Goal: Task Accomplishment & Management: Manage account settings

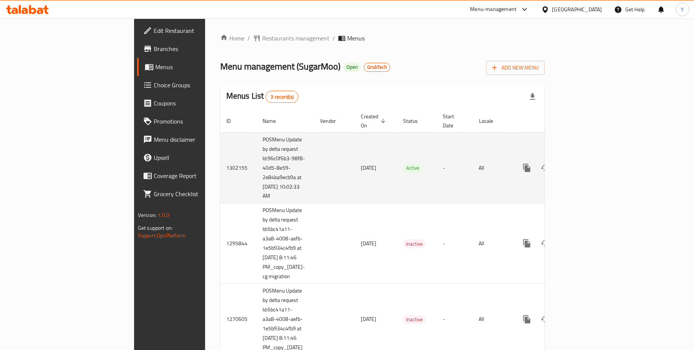
click at [586, 163] on icon "enhanced table" at bounding box center [581, 167] width 9 height 9
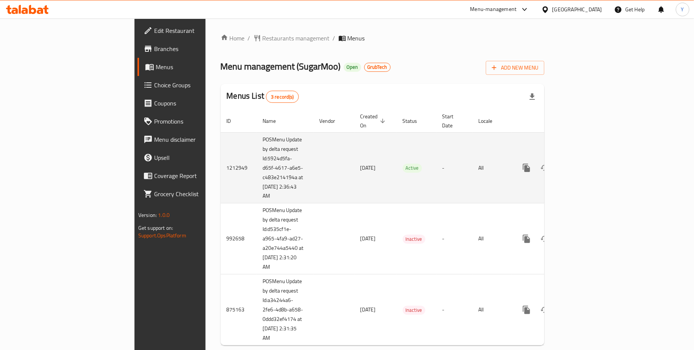
click at [585, 163] on icon "enhanced table" at bounding box center [580, 167] width 9 height 9
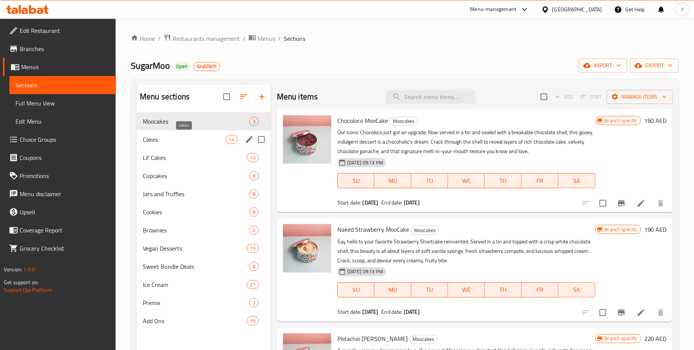
click at [197, 143] on span "Cakes" at bounding box center [184, 139] width 82 height 9
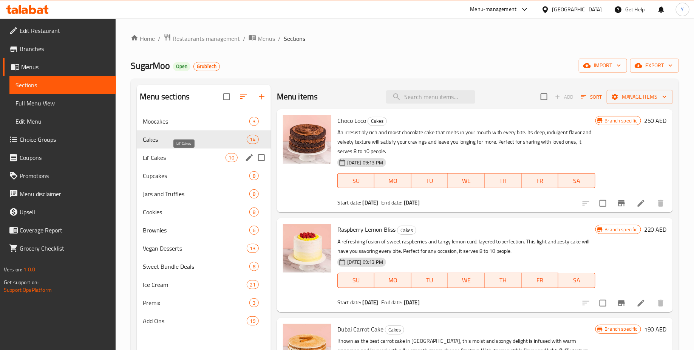
click at [202, 157] on span "Lil' Cakes" at bounding box center [184, 157] width 82 height 9
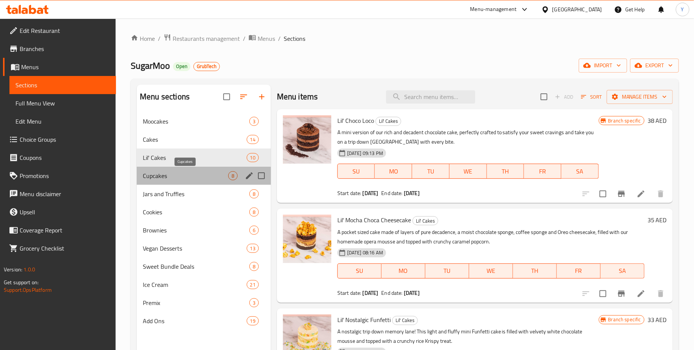
click at [198, 174] on span "Cupcakes" at bounding box center [185, 175] width 85 height 9
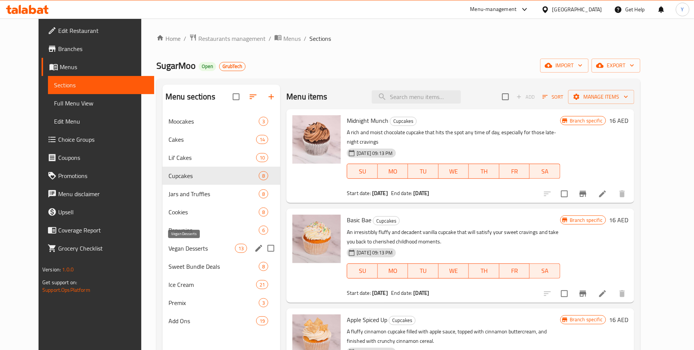
click at [193, 250] on span "Vegan Desserts" at bounding box center [201, 248] width 66 height 9
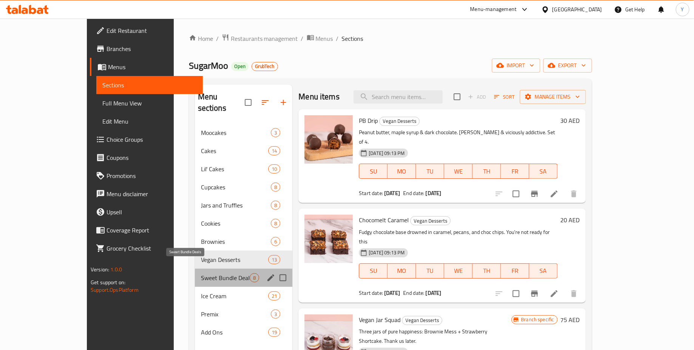
click at [201, 273] on span "Sweet Bundle Deals" at bounding box center [225, 277] width 49 height 9
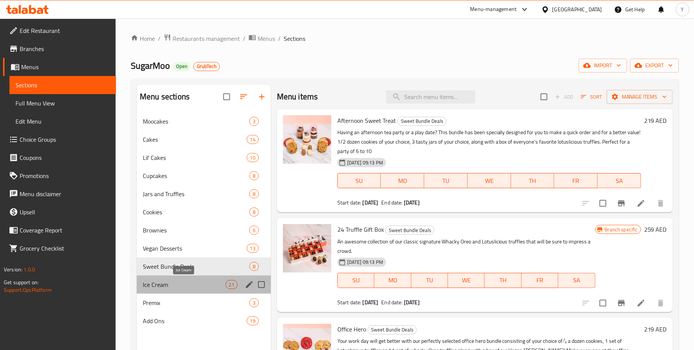
click at [201, 288] on span "Ice Cream" at bounding box center [184, 284] width 82 height 9
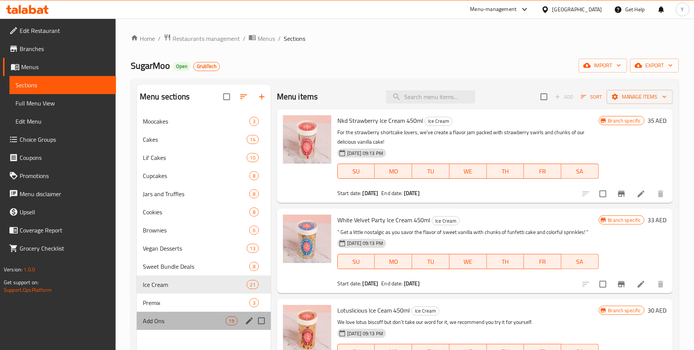
click at [199, 313] on div "Add Ons 19" at bounding box center [204, 320] width 134 height 18
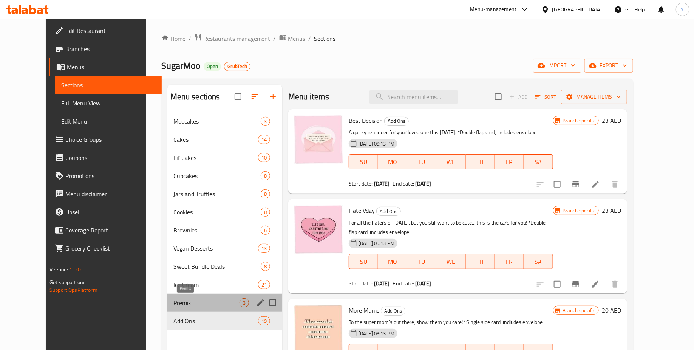
click at [201, 302] on span "Premix" at bounding box center [206, 302] width 66 height 9
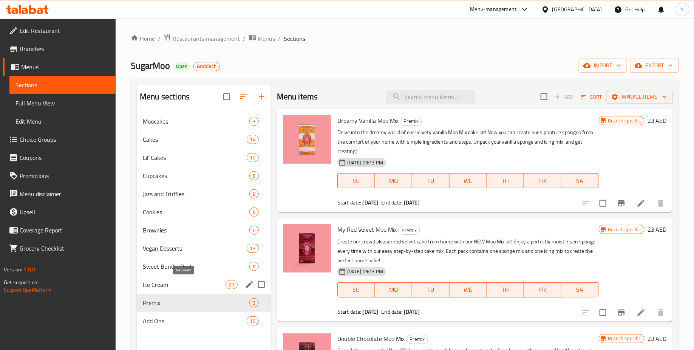
click at [207, 284] on span "Ice Cream" at bounding box center [184, 284] width 82 height 9
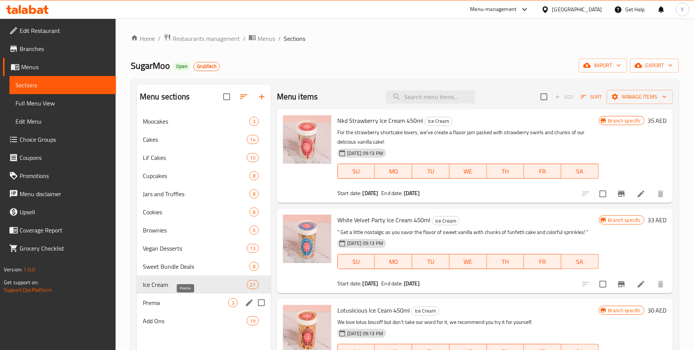
click at [204, 302] on span "Premix" at bounding box center [185, 302] width 85 height 9
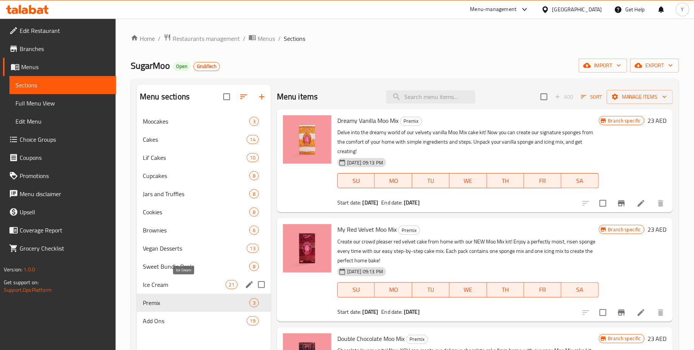
click at [188, 290] on div "Ice Cream 21" at bounding box center [204, 284] width 134 height 18
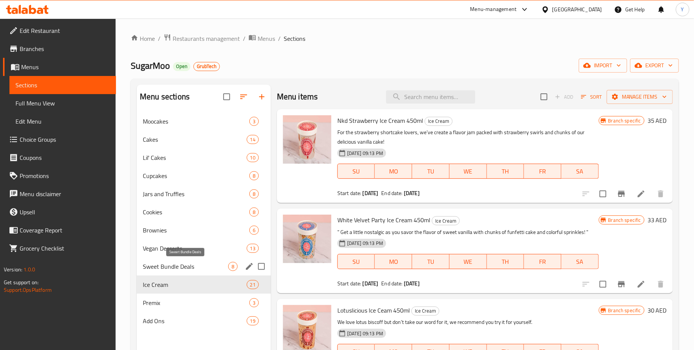
click at [193, 269] on span "Sweet Bundle Deals" at bounding box center [185, 266] width 85 height 9
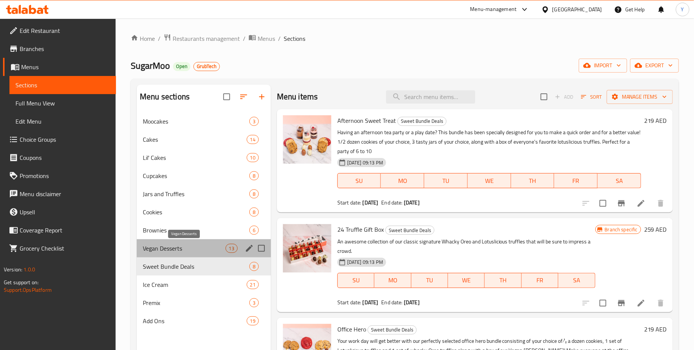
click at [199, 251] on span "Vegan Desserts" at bounding box center [184, 248] width 82 height 9
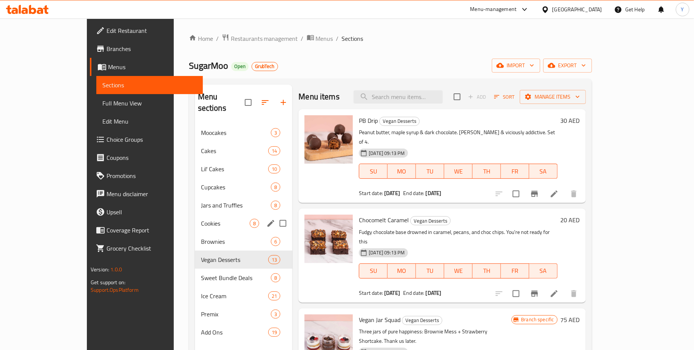
click at [202, 218] on div "Cookies 8" at bounding box center [244, 223] width 98 height 18
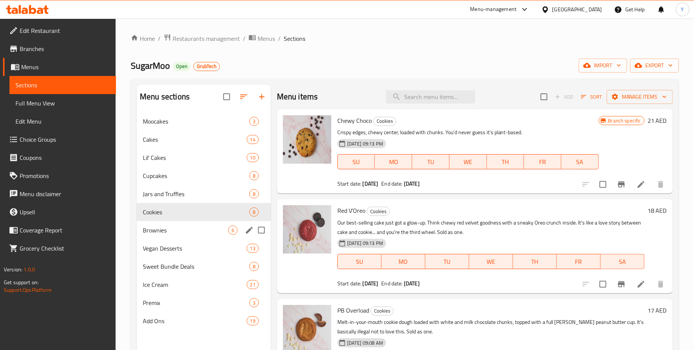
click at [194, 230] on span "Brownies" at bounding box center [185, 229] width 85 height 9
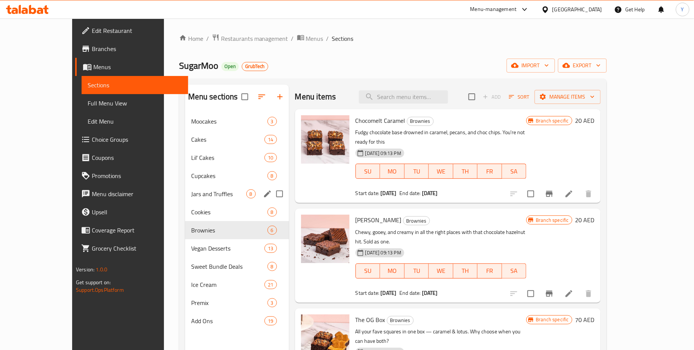
click at [203, 185] on div "Jars and Truffles 8" at bounding box center [237, 194] width 104 height 18
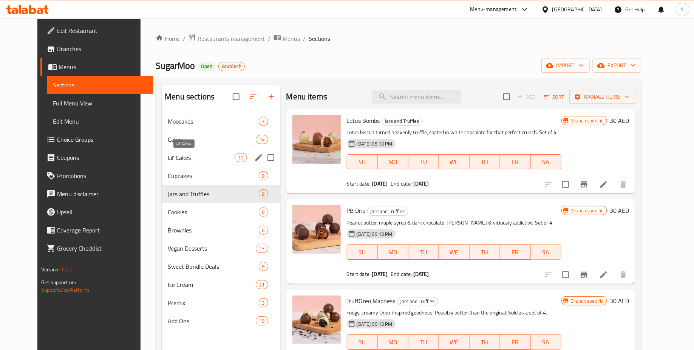
click at [205, 162] on span "Lil' Cakes" at bounding box center [201, 157] width 67 height 9
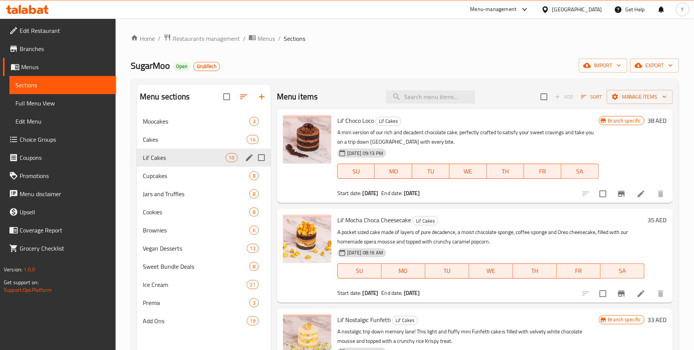
click at [191, 173] on span "Cupcakes" at bounding box center [196, 175] width 106 height 9
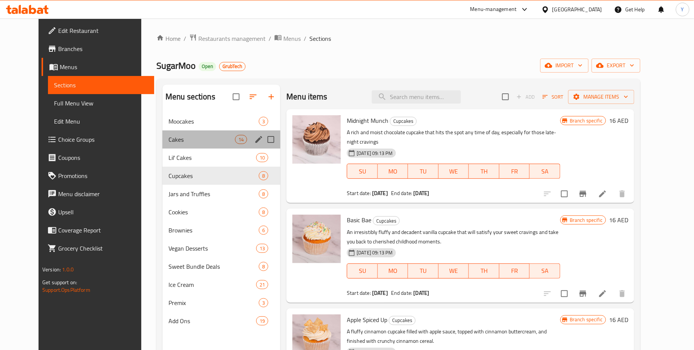
click at [191, 145] on div "Cakes 14" at bounding box center [221, 139] width 118 height 18
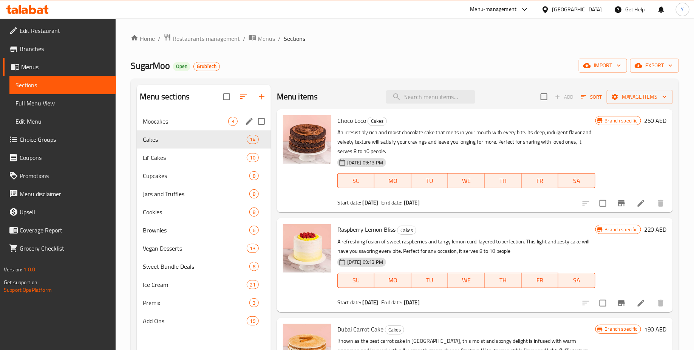
click at [194, 124] on span "Moocakes" at bounding box center [185, 121] width 85 height 9
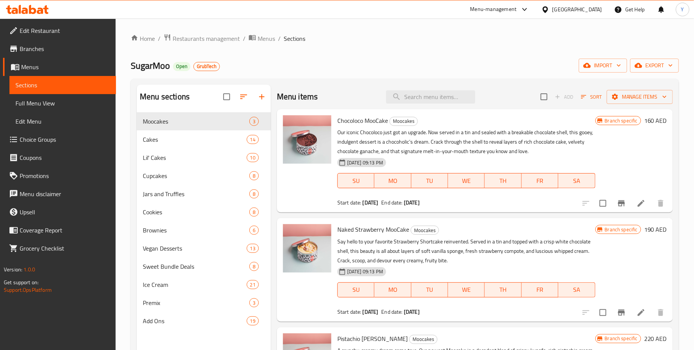
click at [261, 96] on div at bounding box center [247, 97] width 48 height 18
click at [266, 96] on div at bounding box center [247, 97] width 48 height 18
click at [262, 97] on div at bounding box center [247, 97] width 48 height 18
click at [270, 82] on div "Menu sections Moocakes 3 Cakes 14 Lil' Cakes 10 Cupcakes 8 Jars and Truffles 8 …" at bounding box center [405, 260] width 548 height 362
click at [261, 97] on div at bounding box center [247, 97] width 48 height 18
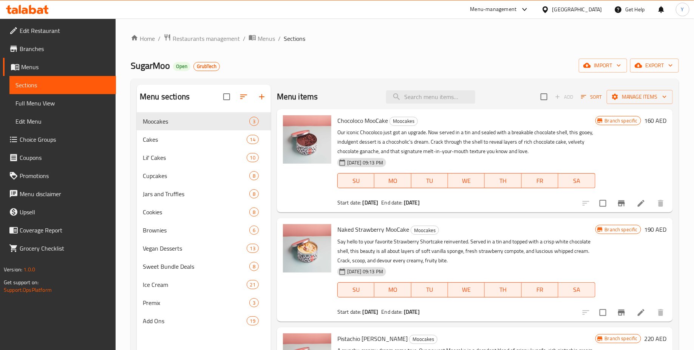
click at [261, 97] on div at bounding box center [247, 97] width 48 height 18
click at [280, 85] on div "Menu items Add Sort Manage items" at bounding box center [475, 97] width 396 height 25
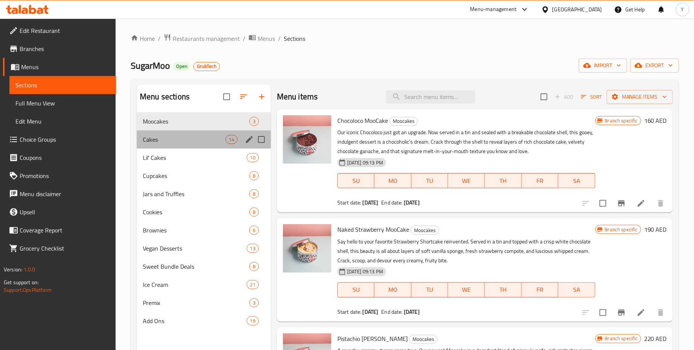
click at [236, 140] on span "14" at bounding box center [231, 139] width 11 height 7
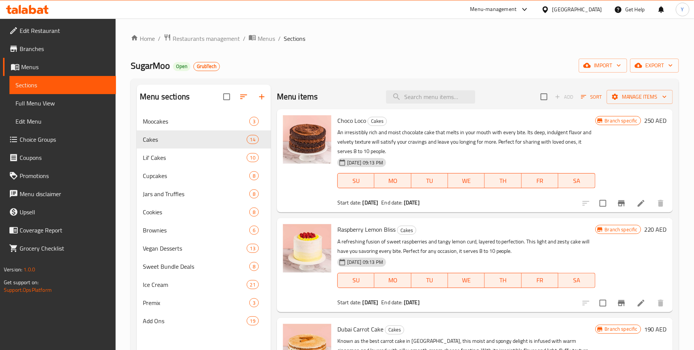
click at [262, 98] on div at bounding box center [247, 97] width 48 height 18
click at [262, 97] on div at bounding box center [247, 97] width 48 height 18
click at [265, 98] on div at bounding box center [247, 97] width 48 height 18
click at [260, 97] on div at bounding box center [247, 96] width 48 height 17
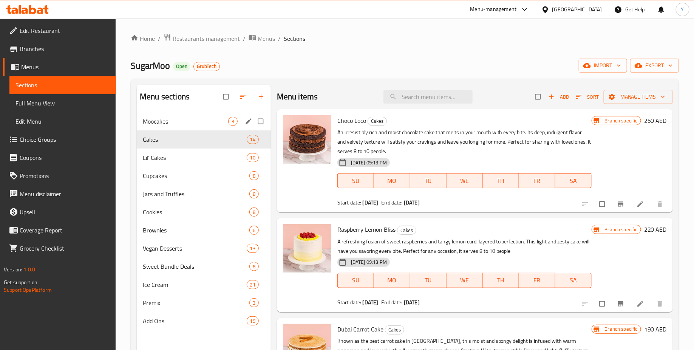
click at [194, 127] on div "Moocakes 3" at bounding box center [204, 121] width 134 height 18
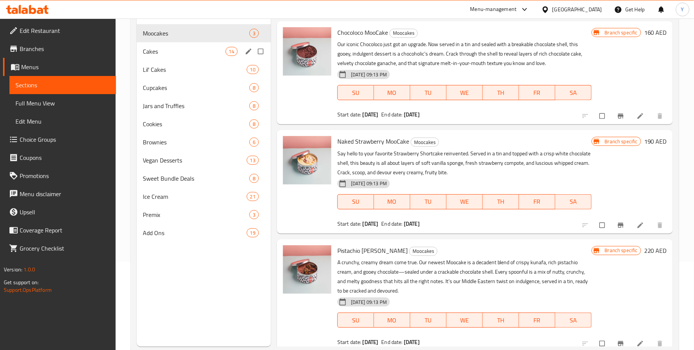
scroll to position [100, 0]
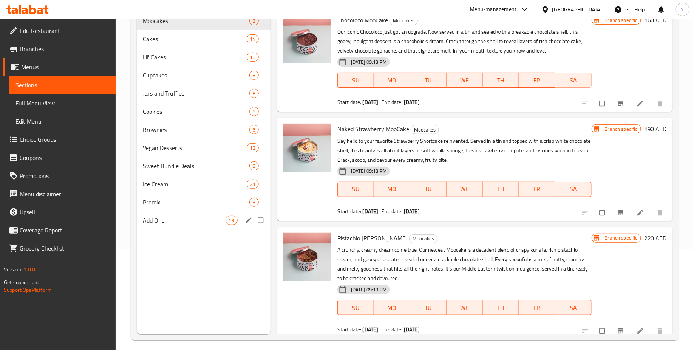
click at [194, 218] on span "Add Ons" at bounding box center [184, 220] width 82 height 9
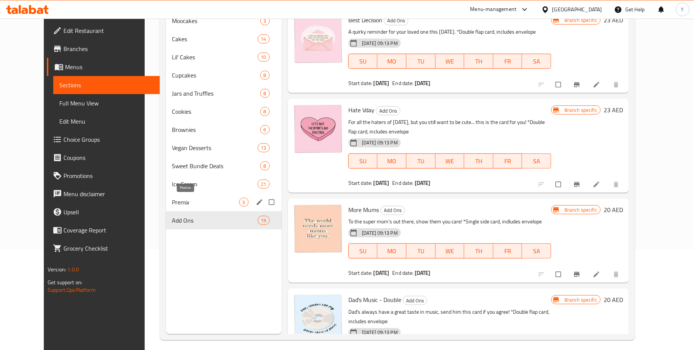
click at [190, 200] on span "Premix" at bounding box center [205, 201] width 67 height 9
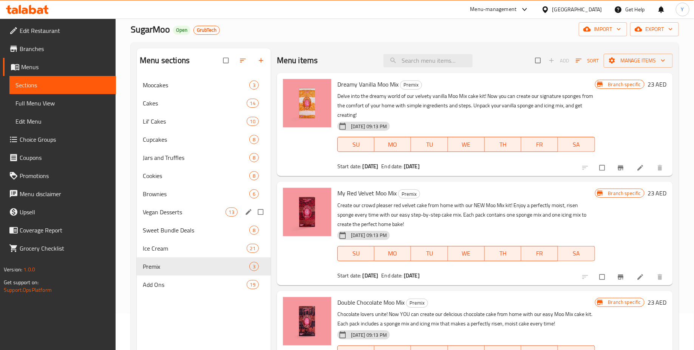
scroll to position [37, 0]
click at [196, 252] on div "Ice Cream 21" at bounding box center [204, 248] width 134 height 18
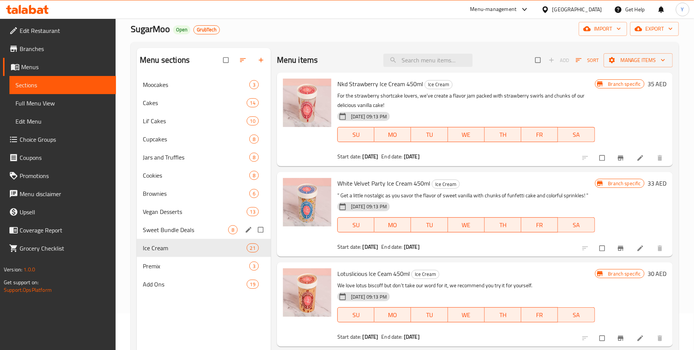
click at [204, 225] on span "Sweet Bundle Deals" at bounding box center [185, 229] width 85 height 9
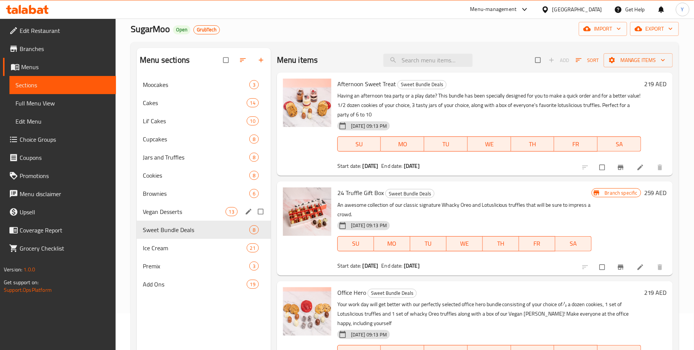
click at [208, 208] on span "Vegan Desserts" at bounding box center [184, 211] width 82 height 9
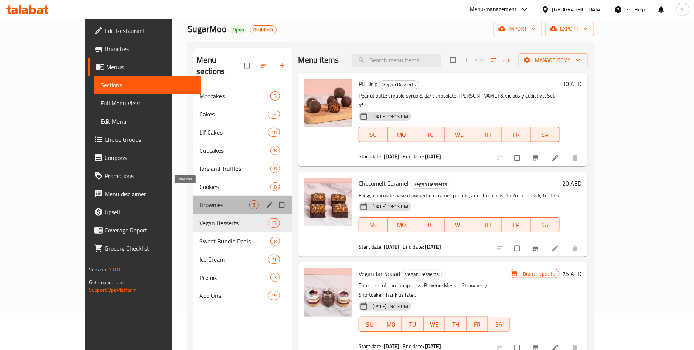
click at [210, 200] on span "Brownies" at bounding box center [224, 204] width 50 height 9
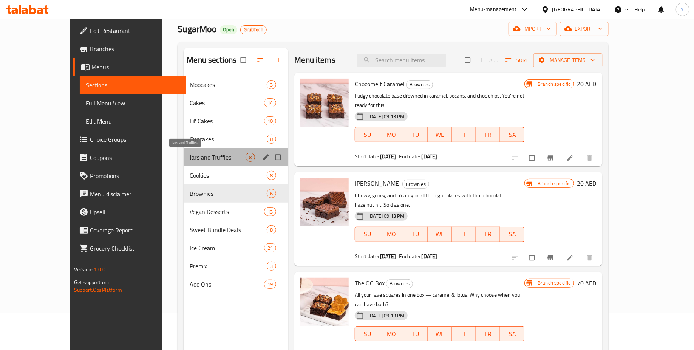
click at [213, 155] on span "Jars and Truffles" at bounding box center [218, 157] width 56 height 9
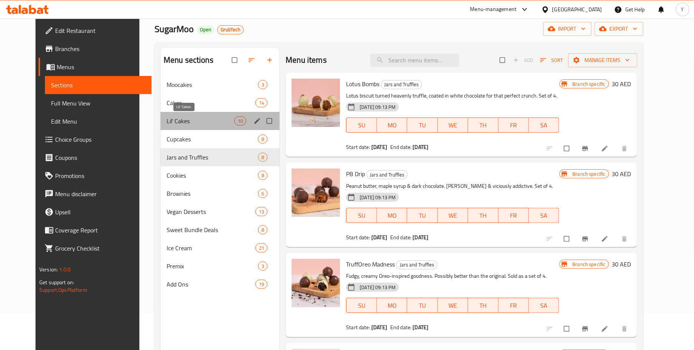
click at [213, 122] on span "Lil' Cakes" at bounding box center [201, 120] width 68 height 9
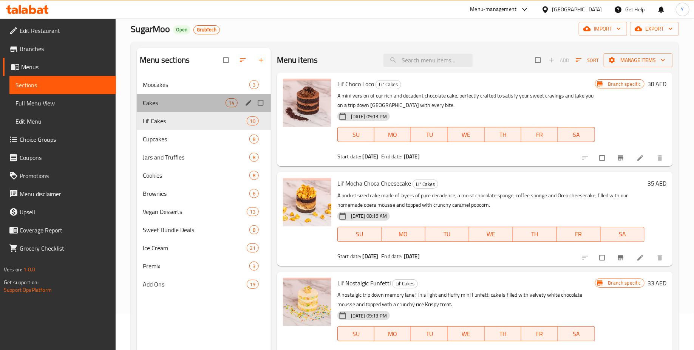
click at [214, 94] on div "Cakes 14" at bounding box center [204, 103] width 134 height 18
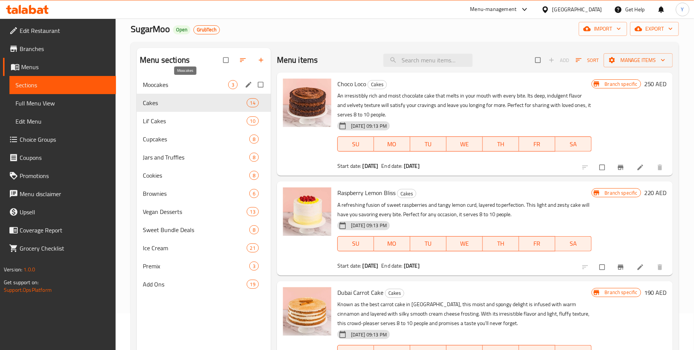
click at [230, 77] on div "Moocakes 3" at bounding box center [204, 85] width 134 height 18
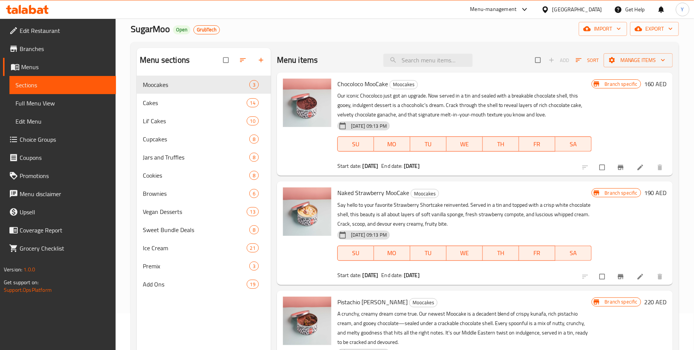
click at [259, 58] on div at bounding box center [247, 60] width 48 height 17
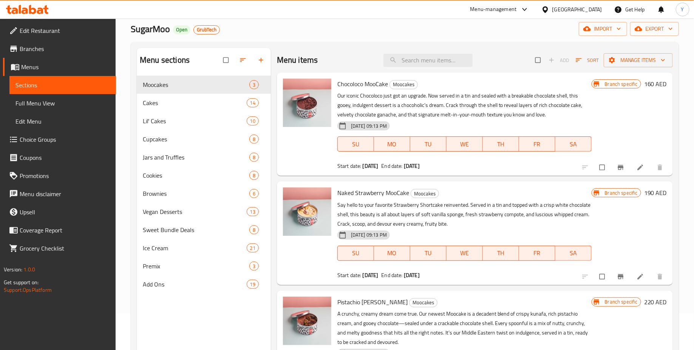
click at [259, 58] on div at bounding box center [247, 60] width 48 height 17
click at [546, 60] on input "checkbox" at bounding box center [538, 60] width 16 height 14
checkbox input "true"
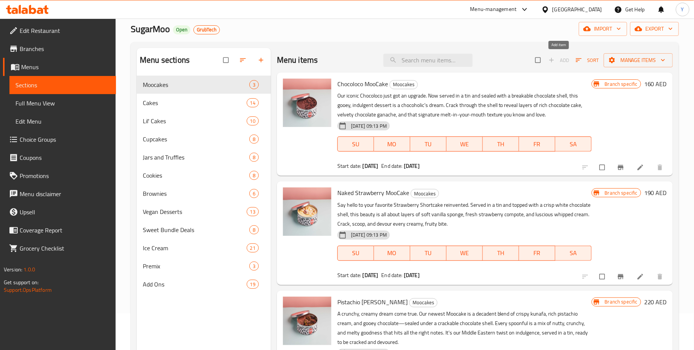
checkbox input "true"
click at [555, 61] on span "Add" at bounding box center [558, 60] width 24 height 12
click at [532, 59] on input "checkbox" at bounding box center [538, 60] width 16 height 14
checkbox input "false"
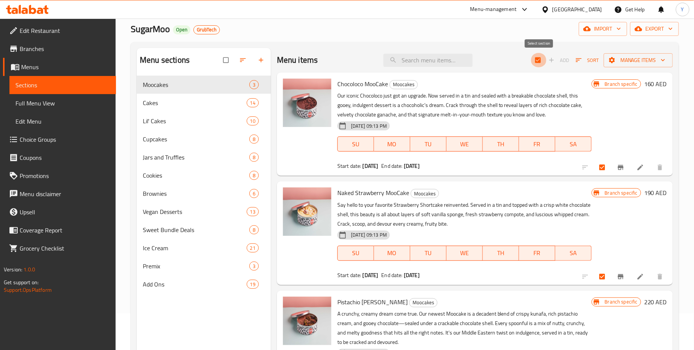
checkbox input "false"
click at [472, 50] on div "Menu items Add Sort Manage items" at bounding box center [475, 60] width 396 height 25
click at [325, 42] on div "Menu sections Moocakes 3 Cakes 14 Lil' Cakes 10 Cupcakes 8 Jars and Truffles 8 …" at bounding box center [405, 223] width 548 height 362
click at [263, 59] on div at bounding box center [247, 60] width 48 height 17
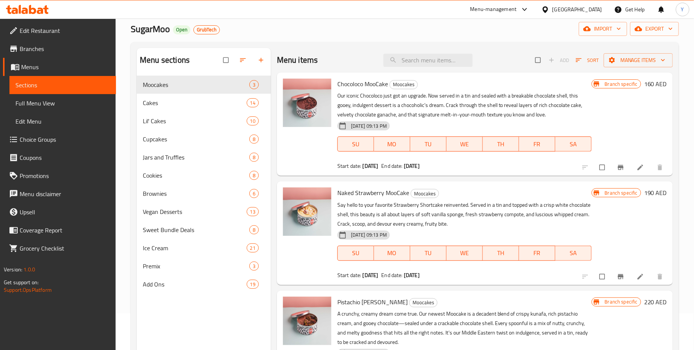
click at [263, 59] on div at bounding box center [247, 60] width 48 height 17
click at [554, 61] on span "Add" at bounding box center [558, 60] width 24 height 12
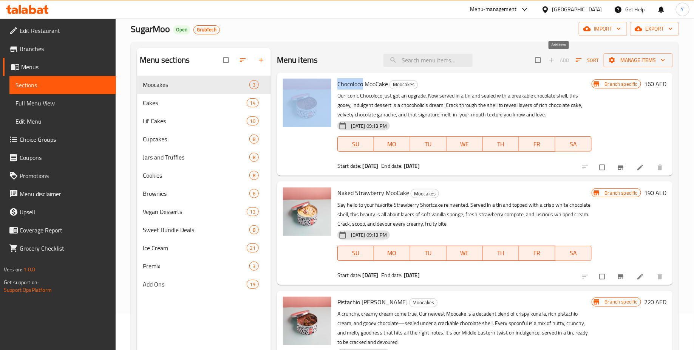
click at [554, 61] on span "Add" at bounding box center [558, 60] width 24 height 12
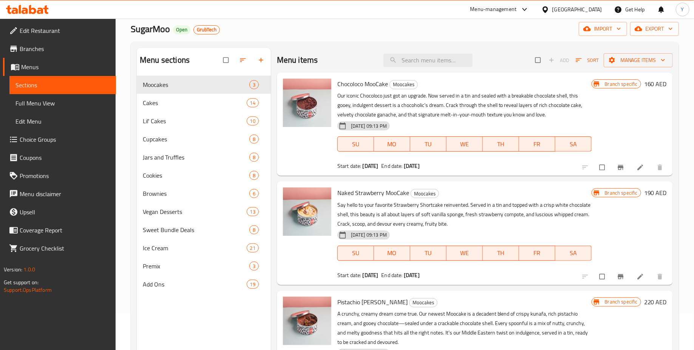
click at [487, 33] on div "SugarMoo Open GrubTech import export" at bounding box center [405, 29] width 548 height 14
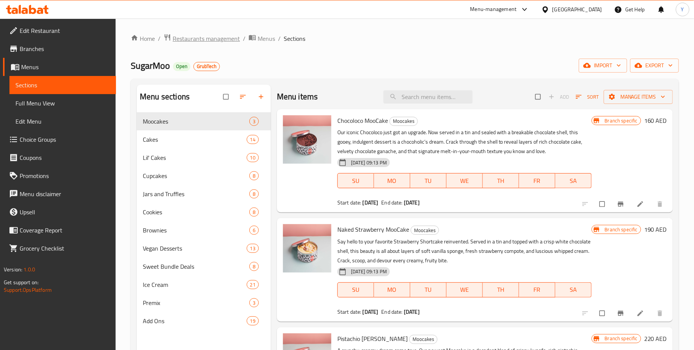
click at [215, 35] on span "Restaurants management" at bounding box center [206, 38] width 67 height 9
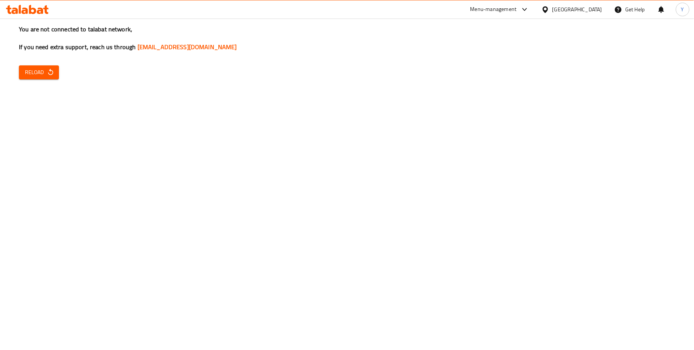
click at [52, 73] on icon "button" at bounding box center [50, 72] width 5 height 6
click at [25, 70] on span "Reload" at bounding box center [39, 72] width 28 height 9
click at [59, 78] on div "You are not connected to talabat network, If you need extra support, reach us t…" at bounding box center [347, 175] width 694 height 350
click at [44, 74] on span "Reload" at bounding box center [39, 72] width 28 height 9
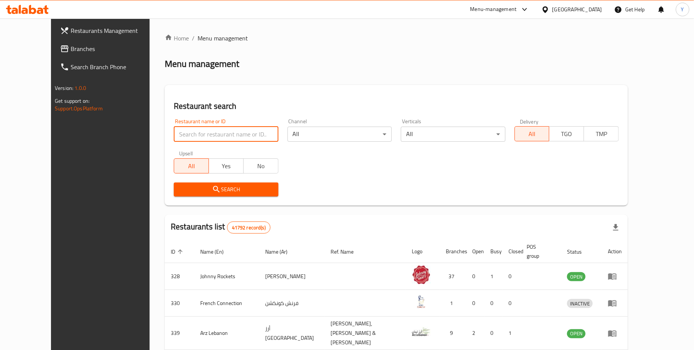
click at [182, 134] on input "search" at bounding box center [226, 133] width 104 height 15
type input "LOLLIPOP FACTORY"
click button "Search" at bounding box center [226, 189] width 104 height 14
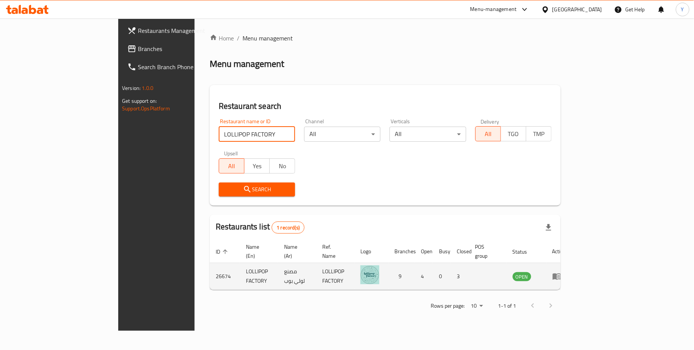
click at [561, 271] on icon "enhanced table" at bounding box center [556, 275] width 9 height 9
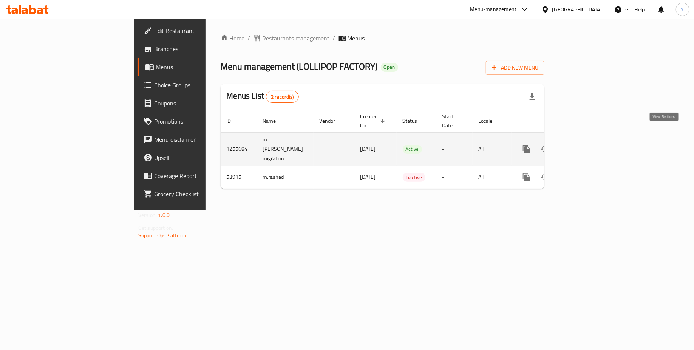
click at [585, 144] on icon "enhanced table" at bounding box center [580, 148] width 9 height 9
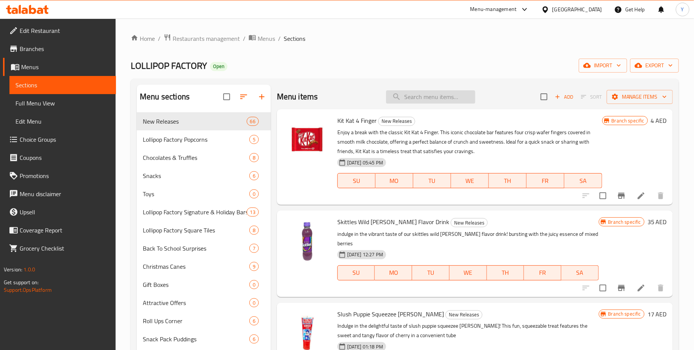
click at [418, 94] on input "search" at bounding box center [430, 96] width 89 height 13
type input "x"
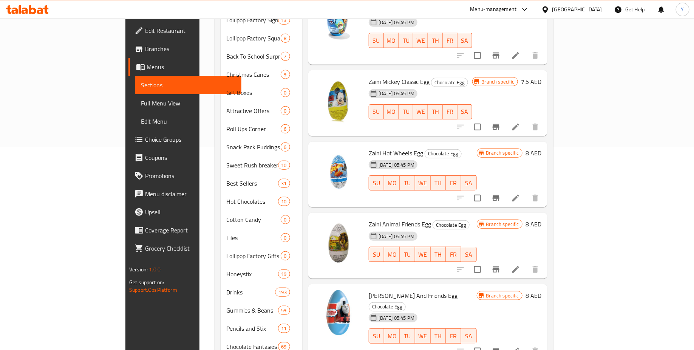
scroll to position [223, 0]
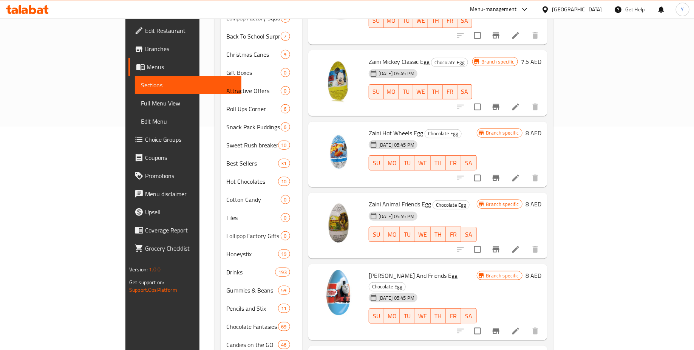
type input "zaini"
click at [526, 171] on li at bounding box center [515, 178] width 21 height 14
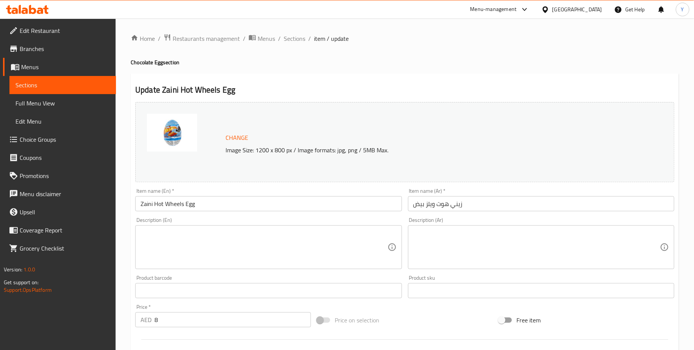
click at [171, 321] on input "8" at bounding box center [232, 319] width 156 height 15
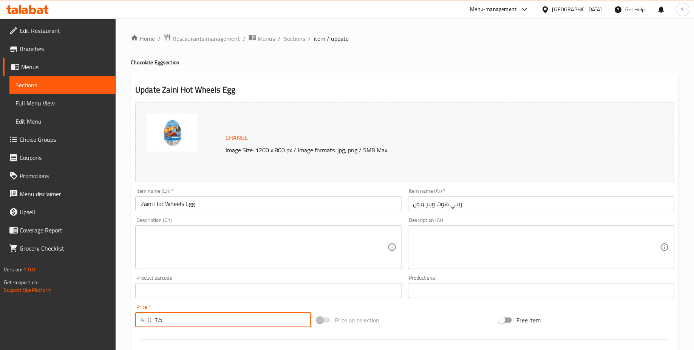
type input "7.5"
click at [253, 298] on div "Product barcode Product barcode" at bounding box center [268, 286] width 272 height 29
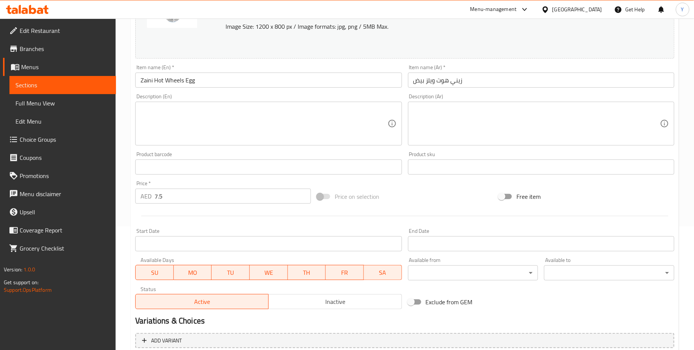
scroll to position [194, 0]
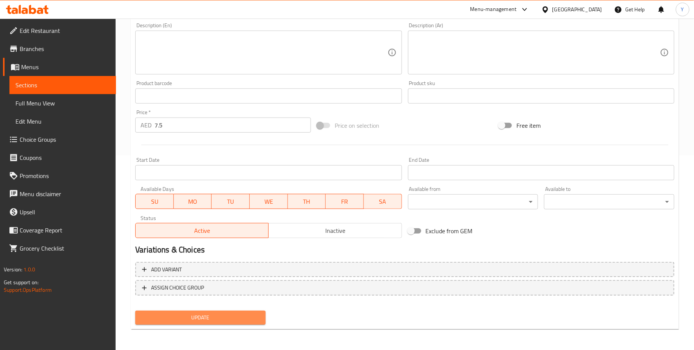
click at [224, 315] on span "Update" at bounding box center [200, 317] width 118 height 9
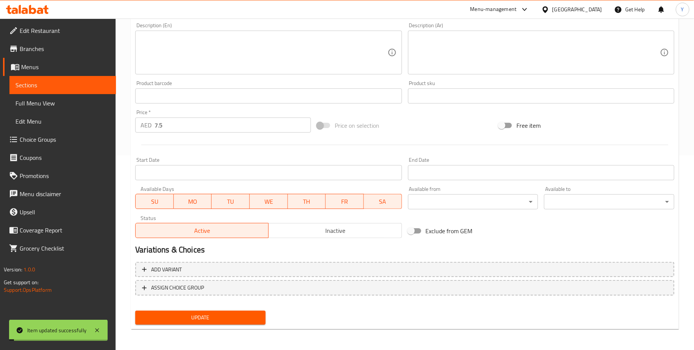
scroll to position [0, 0]
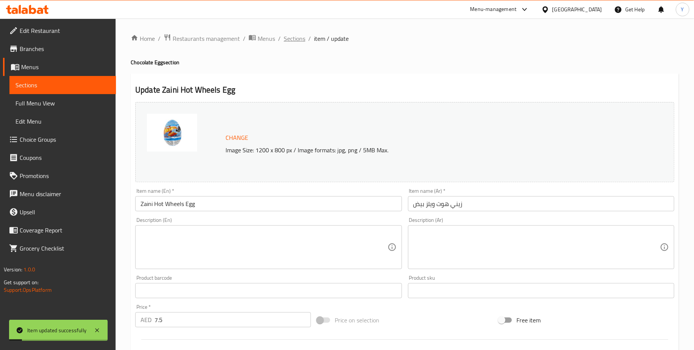
click at [301, 39] on span "Sections" at bounding box center [295, 38] width 22 height 9
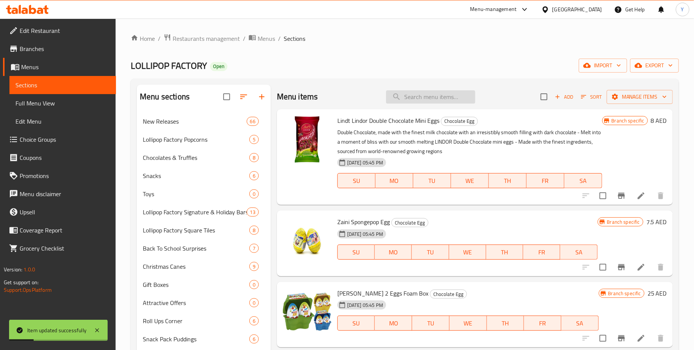
click at [423, 96] on input "search" at bounding box center [430, 96] width 89 height 13
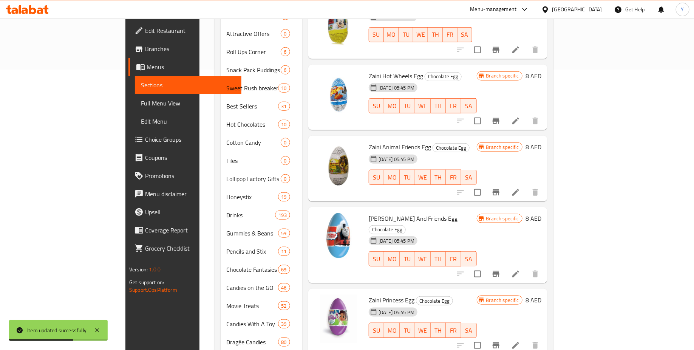
scroll to position [279, 0]
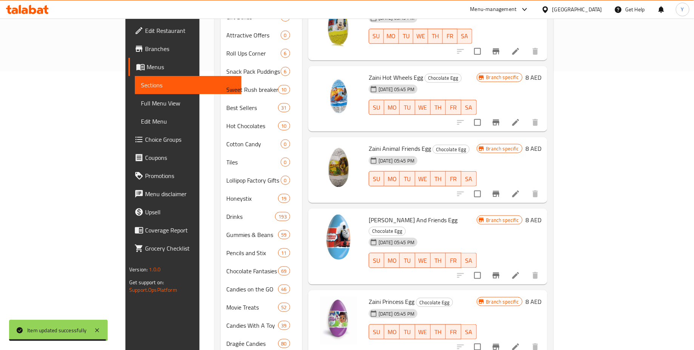
type input "zaini"
click at [520, 189] on icon at bounding box center [515, 193] width 9 height 9
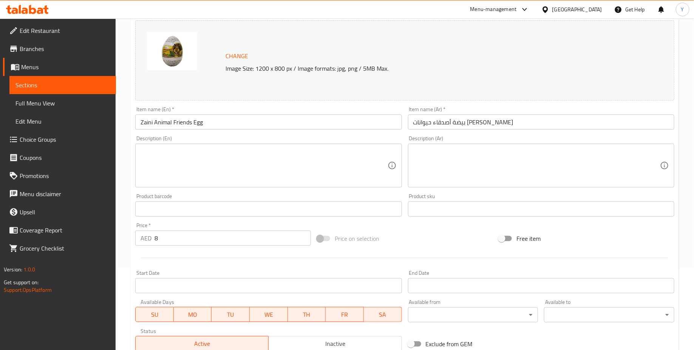
scroll to position [93, 0]
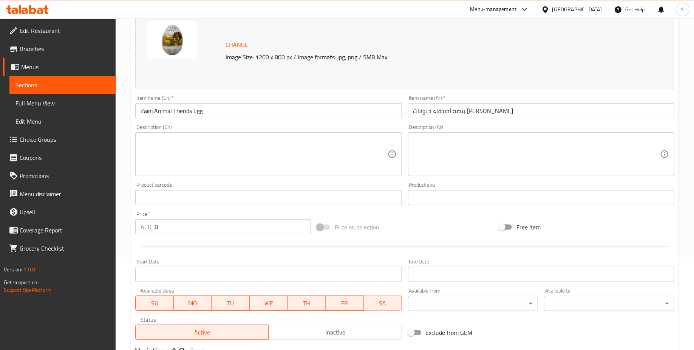
click at [181, 236] on div "Price   * AED 8 Price *" at bounding box center [223, 222] width 182 height 29
click at [180, 234] on input "8" at bounding box center [232, 226] width 156 height 15
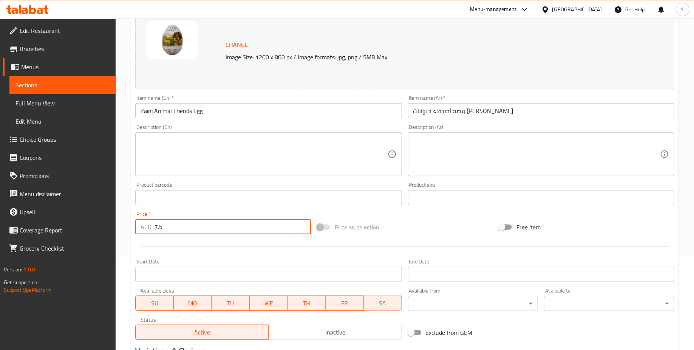
type input "7.5"
click at [209, 254] on div at bounding box center [404, 246] width 545 height 19
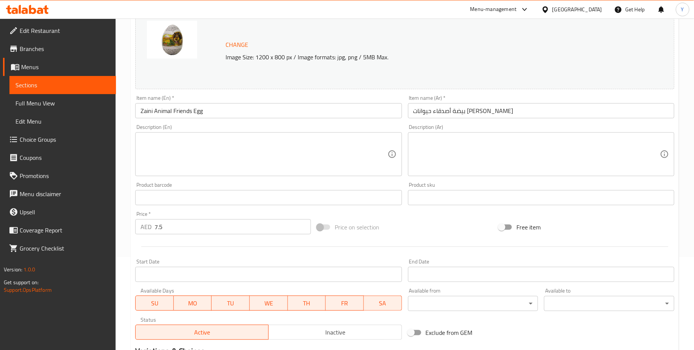
scroll to position [194, 0]
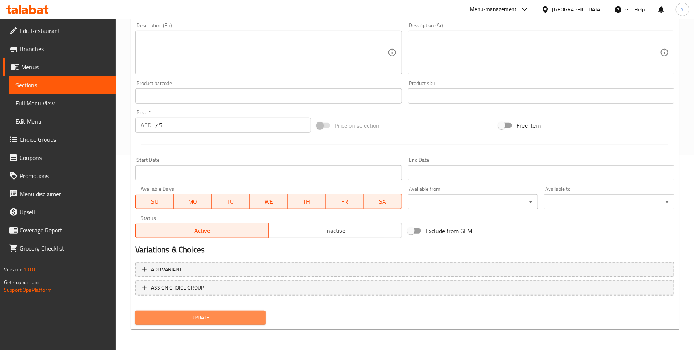
click at [193, 313] on span "Update" at bounding box center [200, 317] width 118 height 9
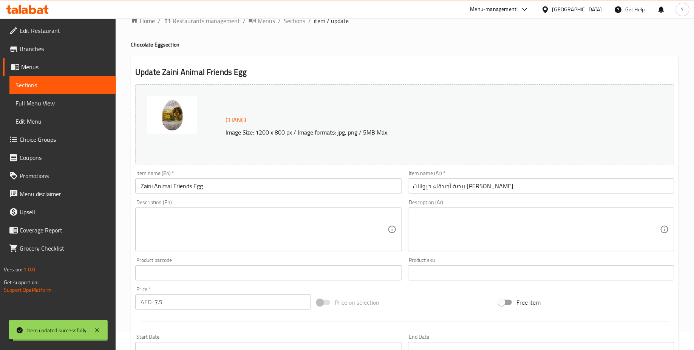
scroll to position [0, 0]
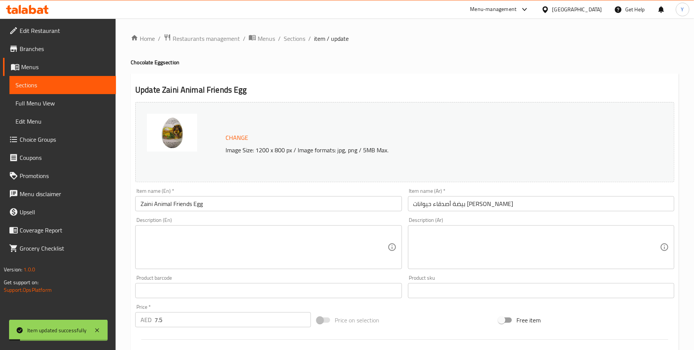
click at [305, 40] on ol "Home / Restaurants management / Menus / Sections / item / update" at bounding box center [405, 39] width 548 height 10
click at [290, 39] on span "Sections" at bounding box center [295, 38] width 22 height 9
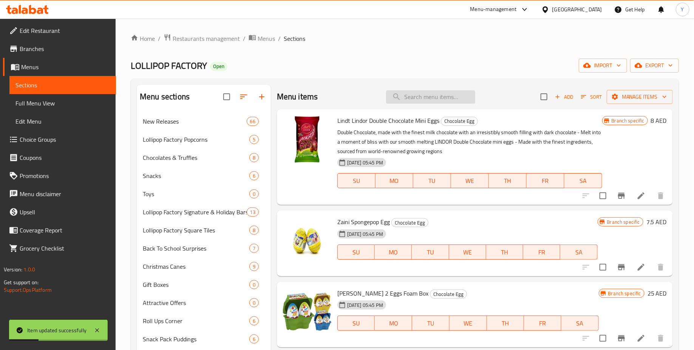
click at [407, 101] on input "search" at bounding box center [430, 96] width 89 height 13
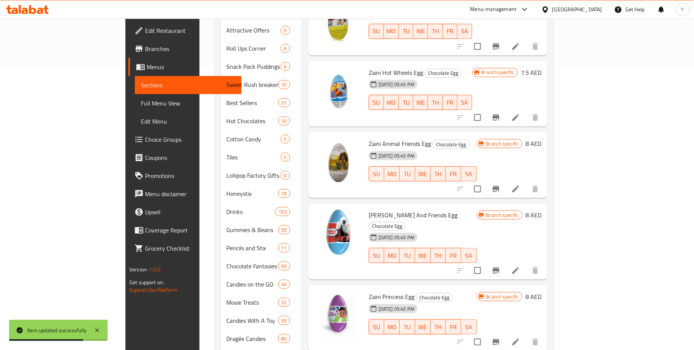
scroll to position [295, 0]
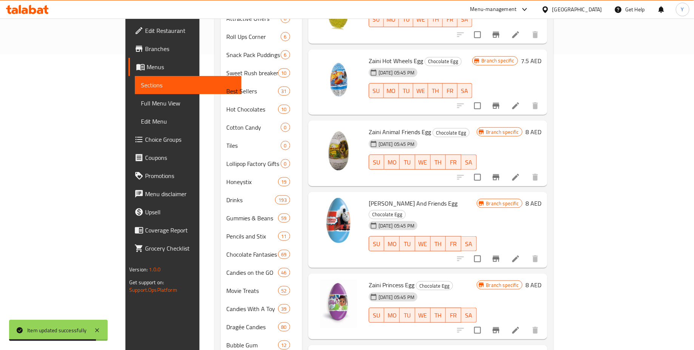
type input "zaini"
click at [520, 254] on icon at bounding box center [515, 258] width 9 height 9
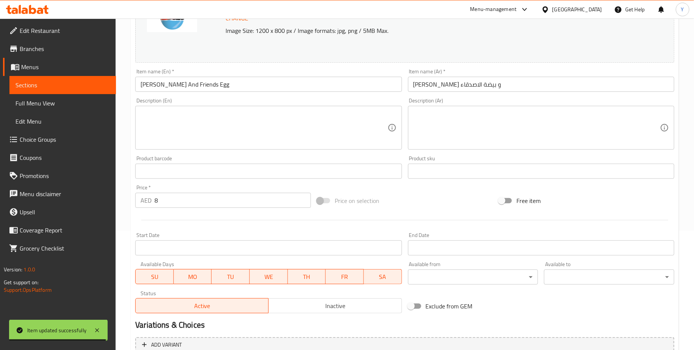
scroll to position [194, 0]
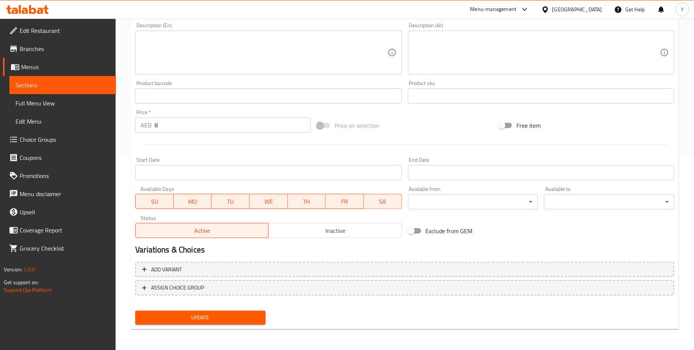
click at [189, 125] on input "8" at bounding box center [232, 124] width 156 height 15
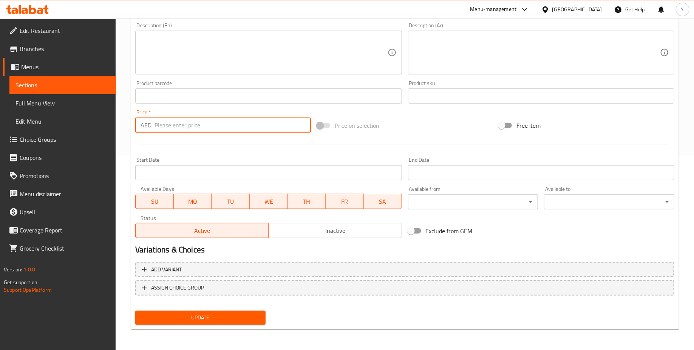
type input "7"
type input "7.5"
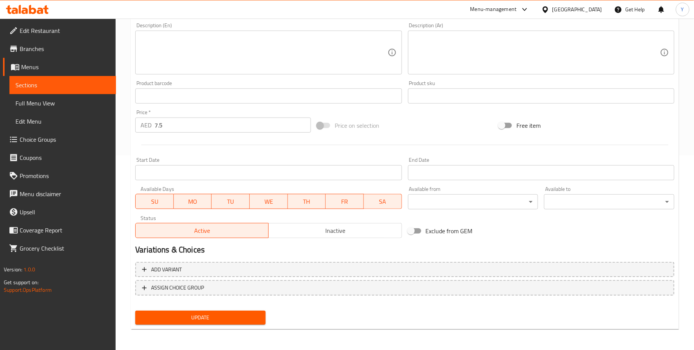
click at [224, 146] on div at bounding box center [404, 145] width 545 height 19
click at [212, 313] on span "Update" at bounding box center [200, 317] width 118 height 9
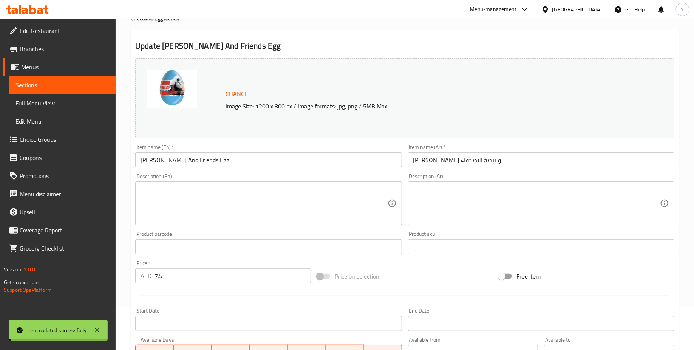
scroll to position [0, 0]
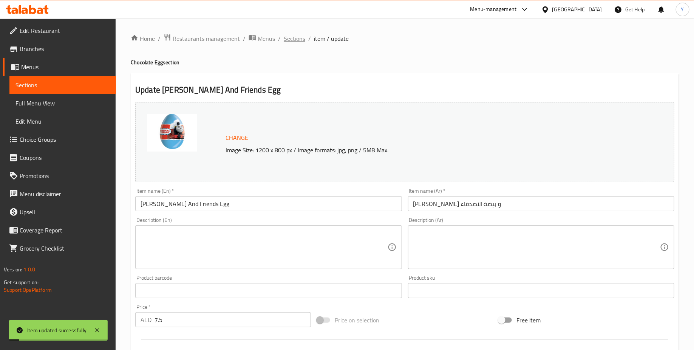
click at [298, 37] on span "Sections" at bounding box center [295, 38] width 22 height 9
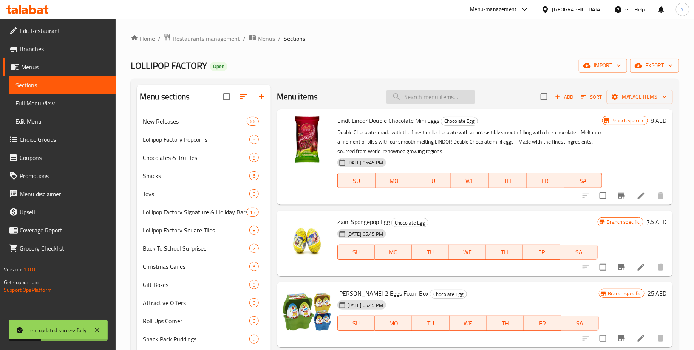
click at [429, 92] on input "search" at bounding box center [430, 96] width 89 height 13
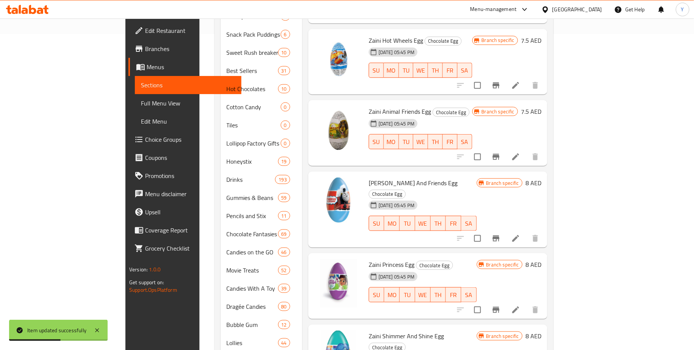
scroll to position [316, 0]
type input "zaini"
click at [520, 304] on icon at bounding box center [515, 308] width 9 height 9
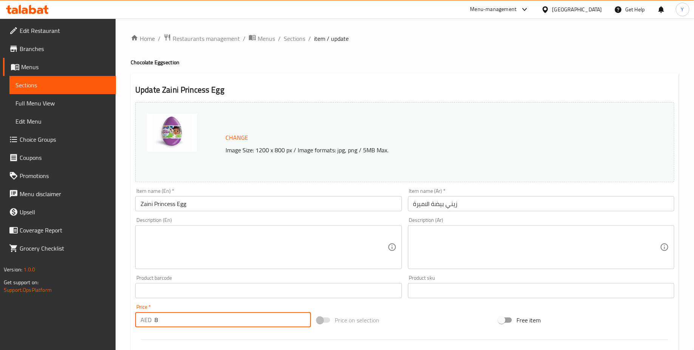
click at [174, 319] on input "8" at bounding box center [232, 319] width 156 height 15
type input "7.5"
click at [228, 287] on input "text" at bounding box center [268, 290] width 266 height 15
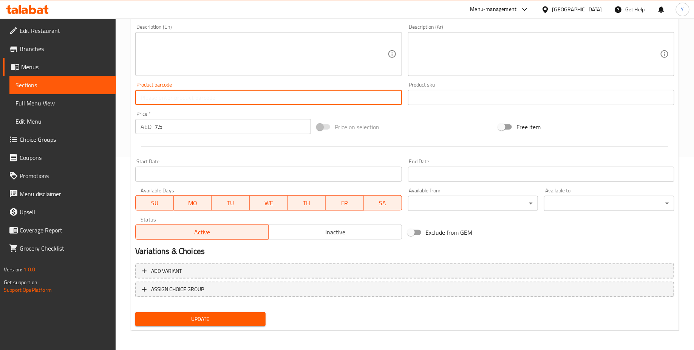
scroll to position [194, 0]
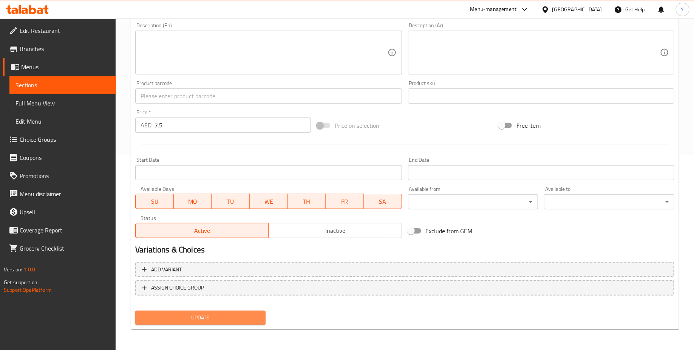
click at [191, 315] on span "Update" at bounding box center [200, 317] width 118 height 9
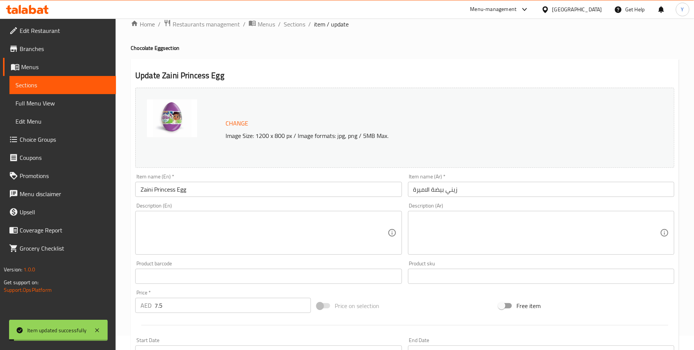
scroll to position [0, 0]
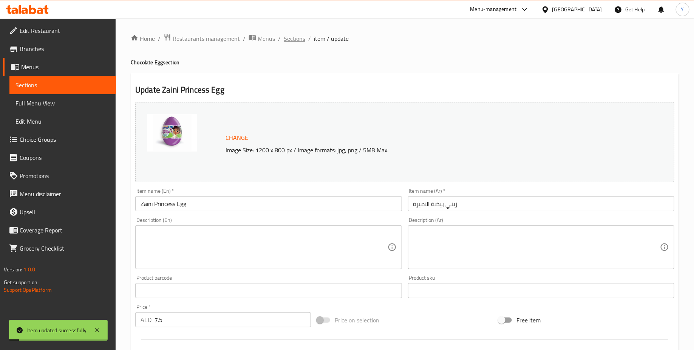
click at [297, 41] on span "Sections" at bounding box center [295, 38] width 22 height 9
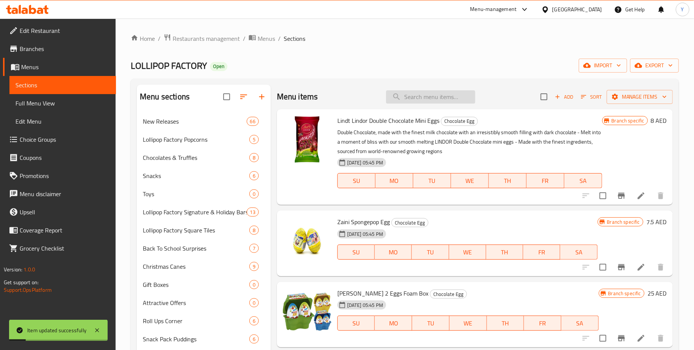
click at [408, 97] on input "search" at bounding box center [430, 96] width 89 height 13
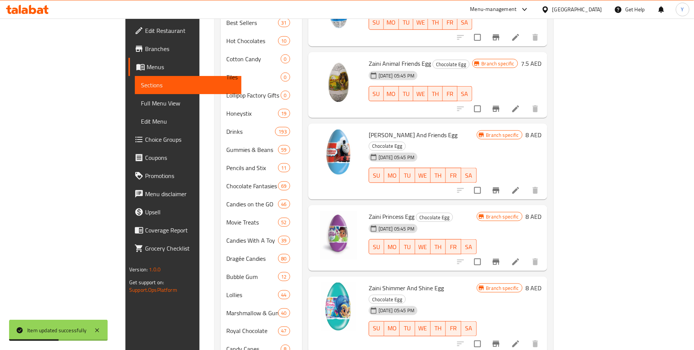
scroll to position [372, 0]
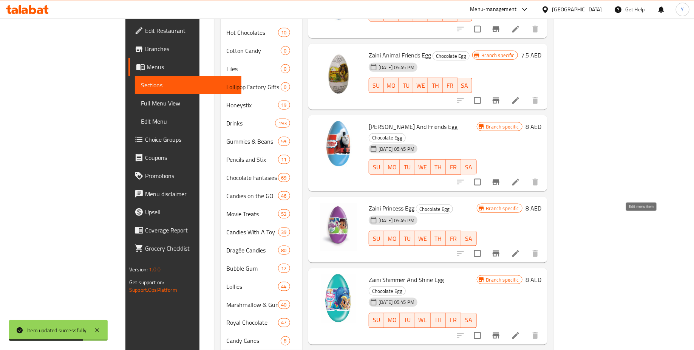
type input "zaini"
click at [520, 249] on icon at bounding box center [515, 253] width 9 height 9
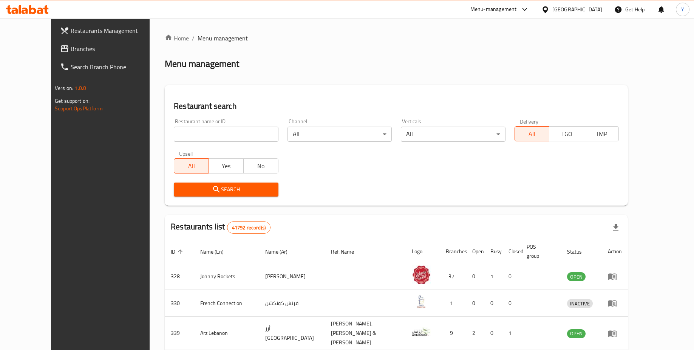
scroll to position [75, 0]
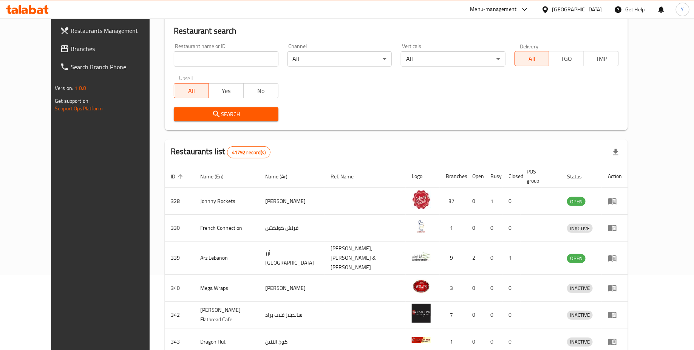
click at [242, 54] on input "search" at bounding box center [226, 58] width 104 height 15
type input "LOLLIPOP FACTORY"
click button "Search" at bounding box center [226, 114] width 104 height 14
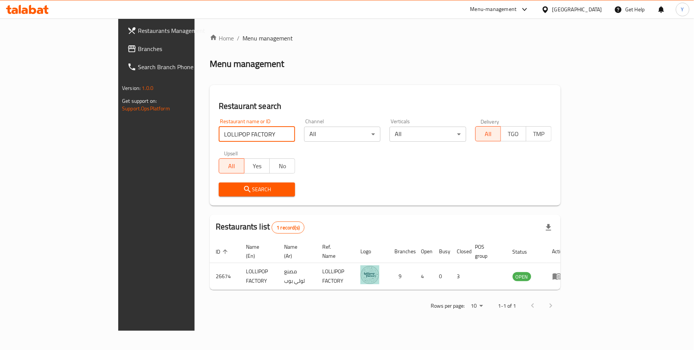
scroll to position [0, 0]
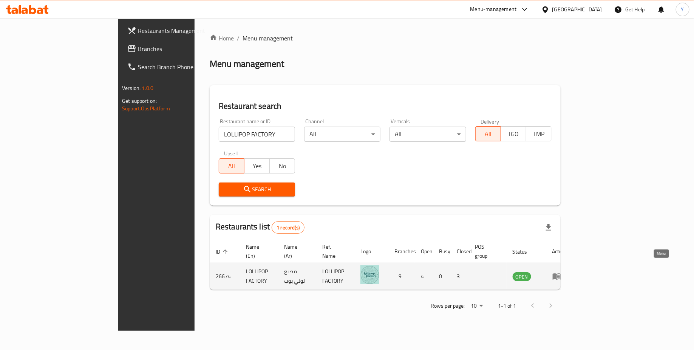
click at [561, 271] on icon "enhanced table" at bounding box center [556, 275] width 9 height 9
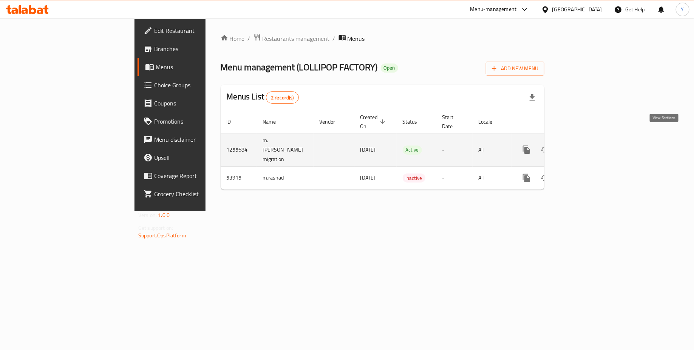
click at [590, 140] on link "enhanced table" at bounding box center [581, 149] width 18 height 18
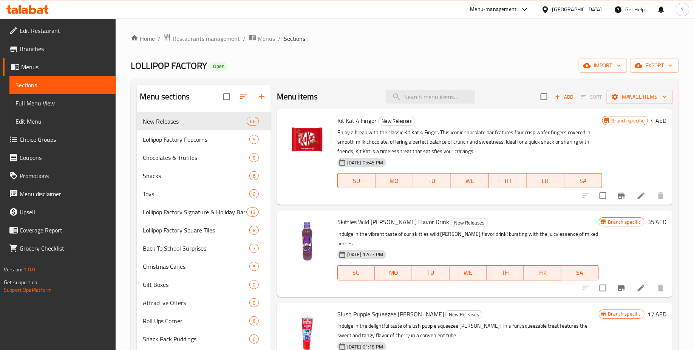
click at [412, 88] on div "Menu items Add Sort Manage items" at bounding box center [475, 97] width 396 height 25
click at [412, 91] on input "search" at bounding box center [430, 96] width 89 height 13
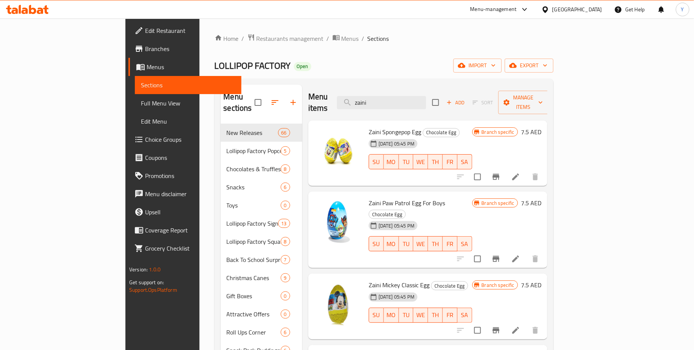
scroll to position [402, 0]
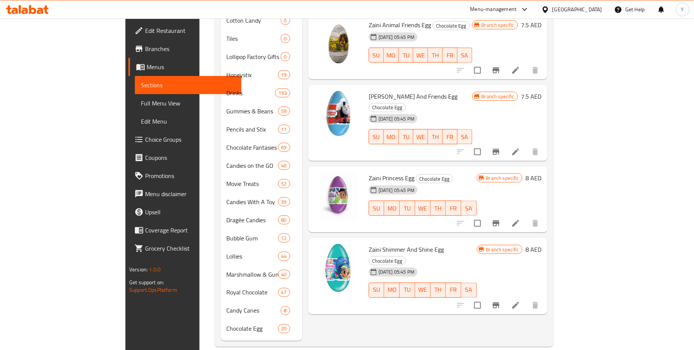
type input "zaini"
click at [520, 301] on icon at bounding box center [515, 305] width 9 height 9
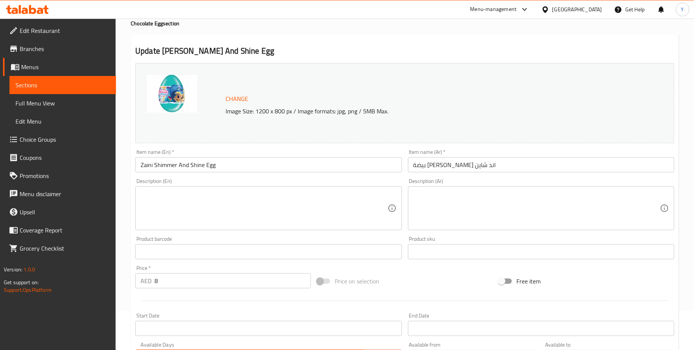
scroll to position [49, 0]
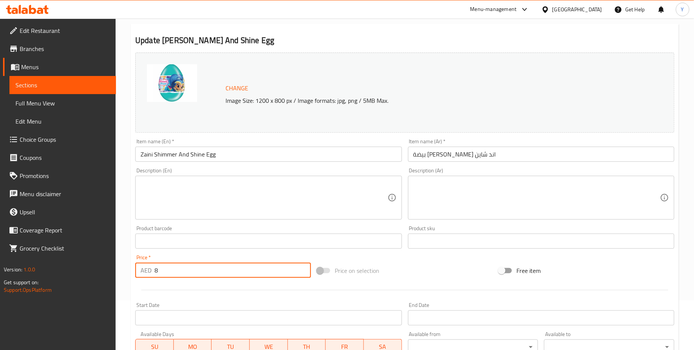
click at [168, 274] on input "8" at bounding box center [232, 269] width 156 height 15
type input "7.5"
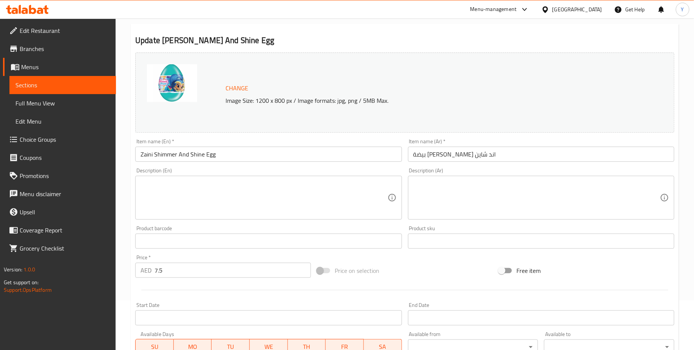
click at [250, 292] on div at bounding box center [404, 290] width 545 height 19
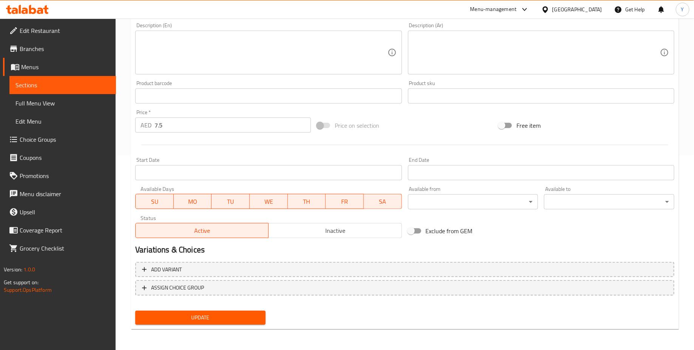
click at [190, 308] on div "Update" at bounding box center [200, 317] width 136 height 20
click at [188, 315] on span "Update" at bounding box center [200, 317] width 118 height 9
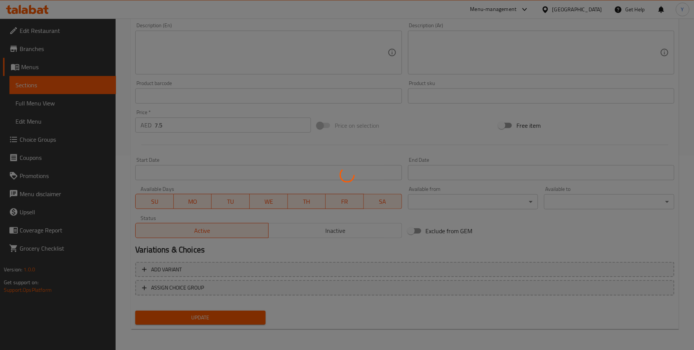
scroll to position [0, 0]
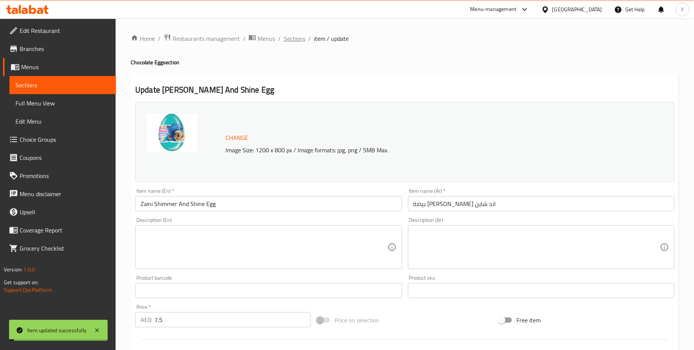
click at [290, 37] on span "Sections" at bounding box center [295, 38] width 22 height 9
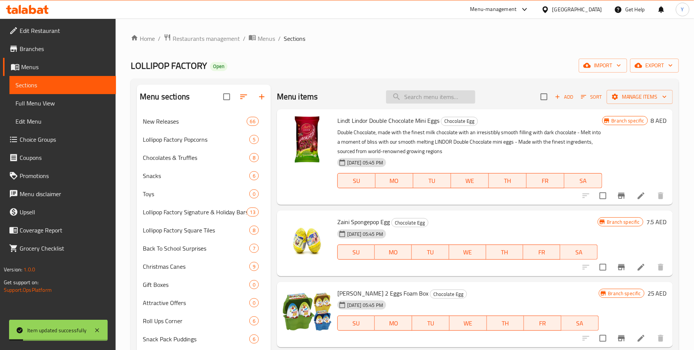
click at [407, 91] on input "search" at bounding box center [430, 96] width 89 height 13
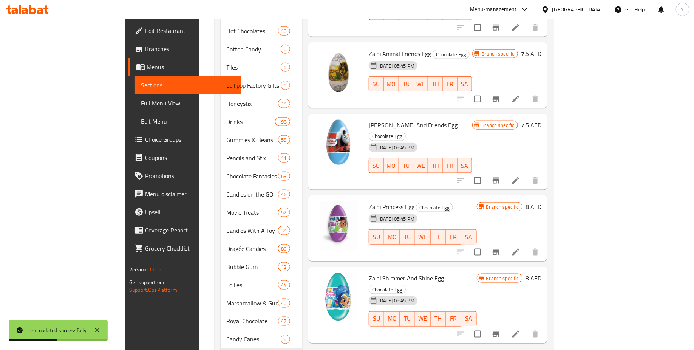
scroll to position [371, 0]
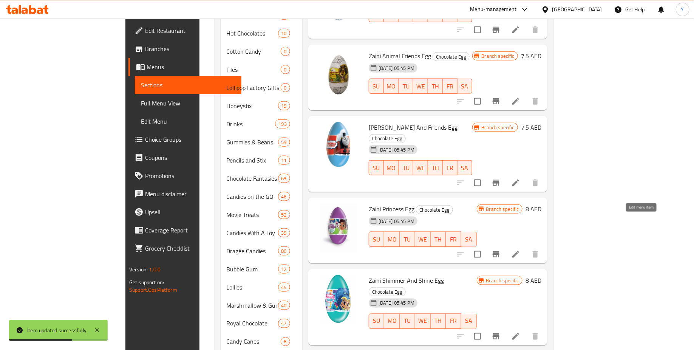
type input "zaini"
click at [519, 251] on icon at bounding box center [515, 254] width 7 height 7
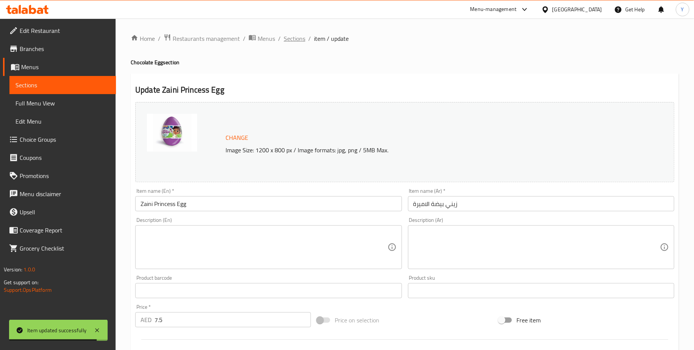
click at [296, 43] on span "Sections" at bounding box center [295, 38] width 22 height 9
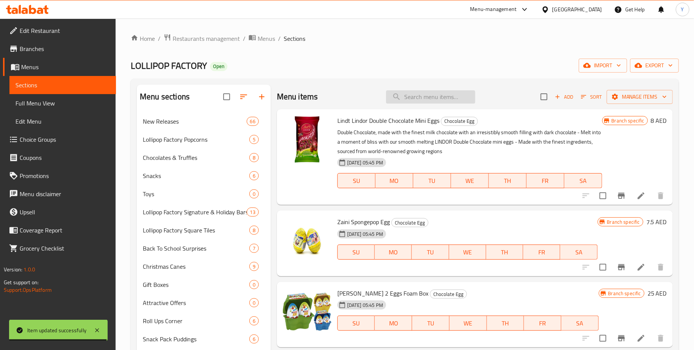
click at [400, 100] on input "search" at bounding box center [430, 96] width 89 height 13
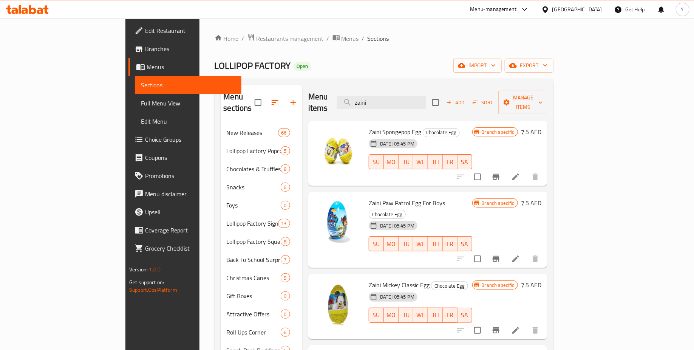
type input "zaini"
click at [347, 86] on div "Menu items zaini Add Sort Manage items" at bounding box center [427, 103] width 239 height 36
